Goal: Task Accomplishment & Management: Manage account settings

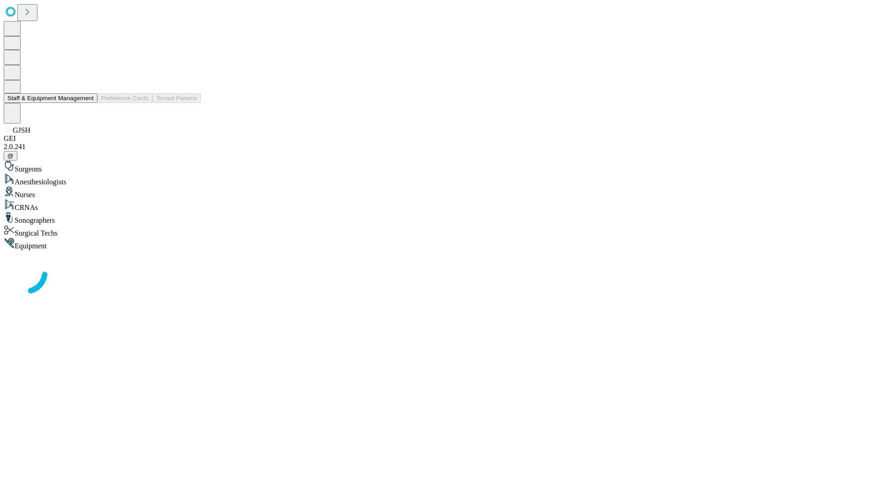
click at [87, 103] on button "Staff & Equipment Management" at bounding box center [51, 98] width 94 height 10
